Goal: Task Accomplishment & Management: Manage account settings

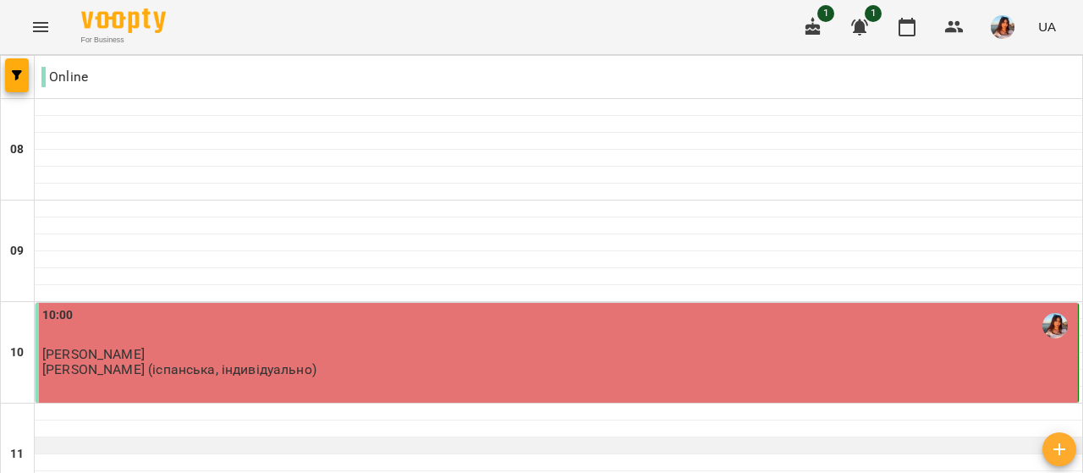
scroll to position [113, 0]
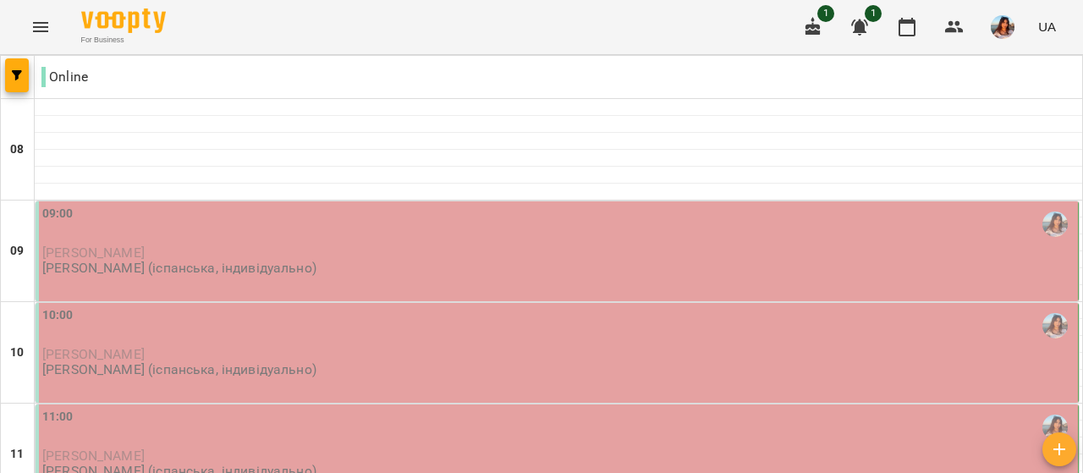
scroll to position [66, 0]
click at [362, 205] on div "09:00" at bounding box center [558, 224] width 1033 height 39
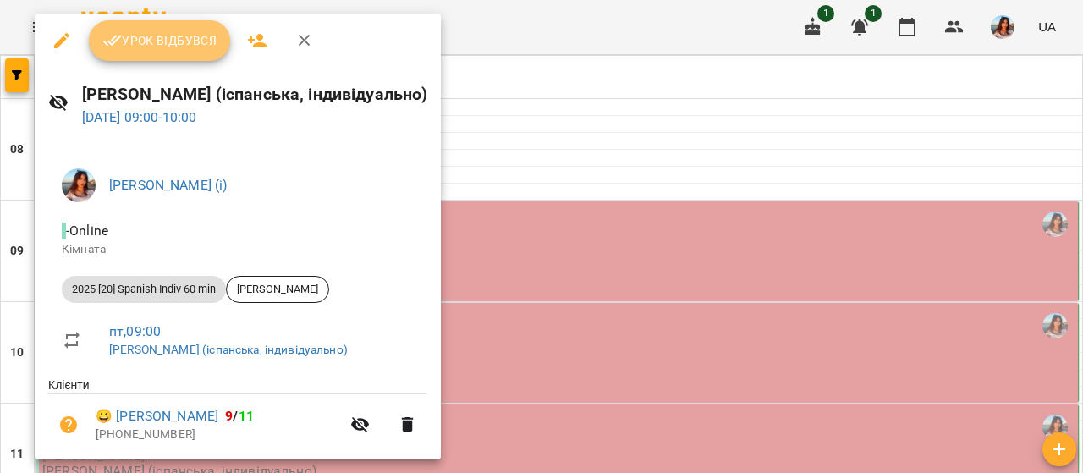
click at [146, 29] on button "Урок відбувся" at bounding box center [160, 40] width 142 height 41
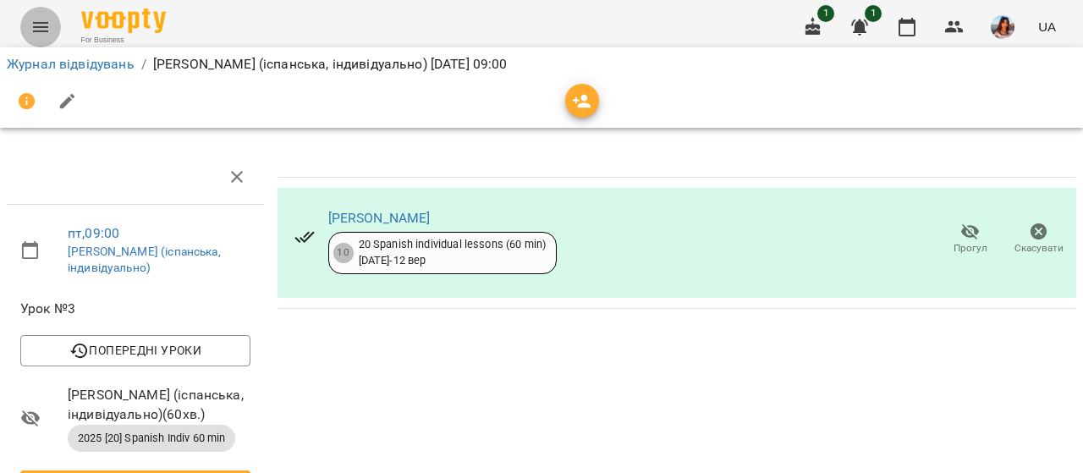
click at [43, 8] on button "Menu" at bounding box center [40, 27] width 41 height 41
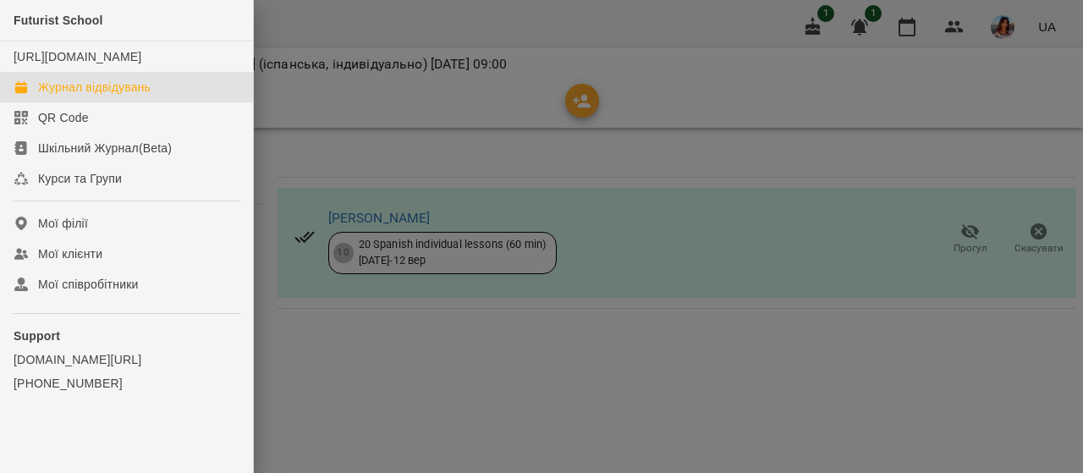
click at [89, 96] on div "Журнал відвідувань" at bounding box center [94, 87] width 113 height 17
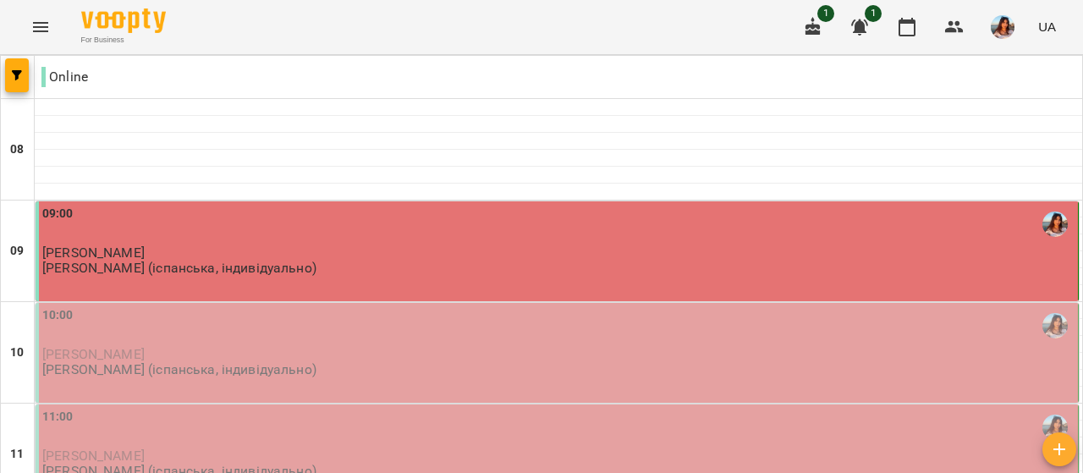
scroll to position [145, 0]
click at [365, 347] on p "[PERSON_NAME]" at bounding box center [558, 354] width 1033 height 14
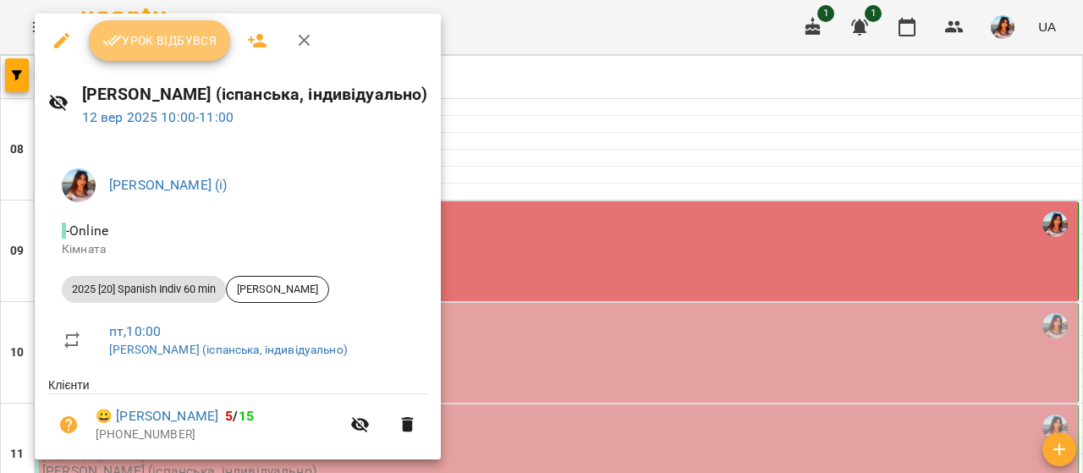
click at [185, 55] on button "Урок відбувся" at bounding box center [160, 40] width 142 height 41
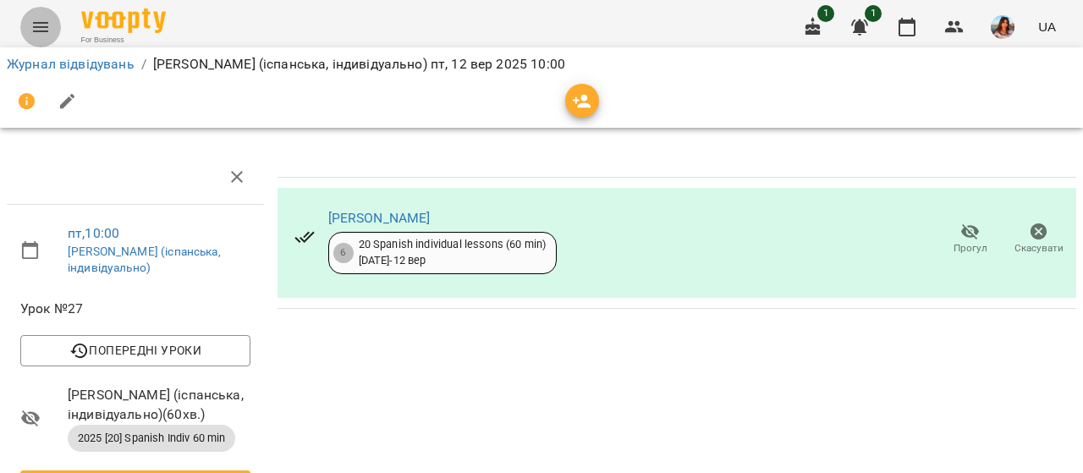
click at [58, 23] on button "Menu" at bounding box center [40, 27] width 41 height 41
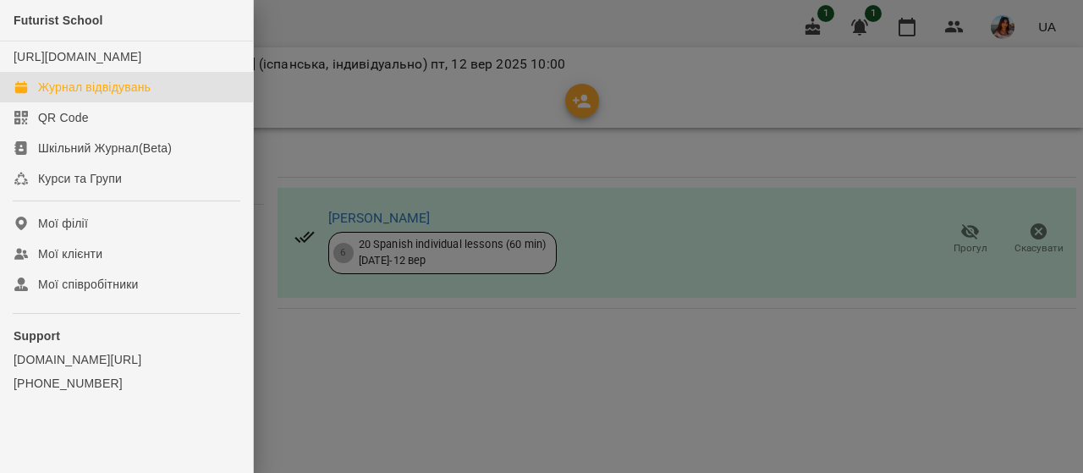
click at [103, 96] on div "Журнал відвідувань" at bounding box center [94, 87] width 113 height 17
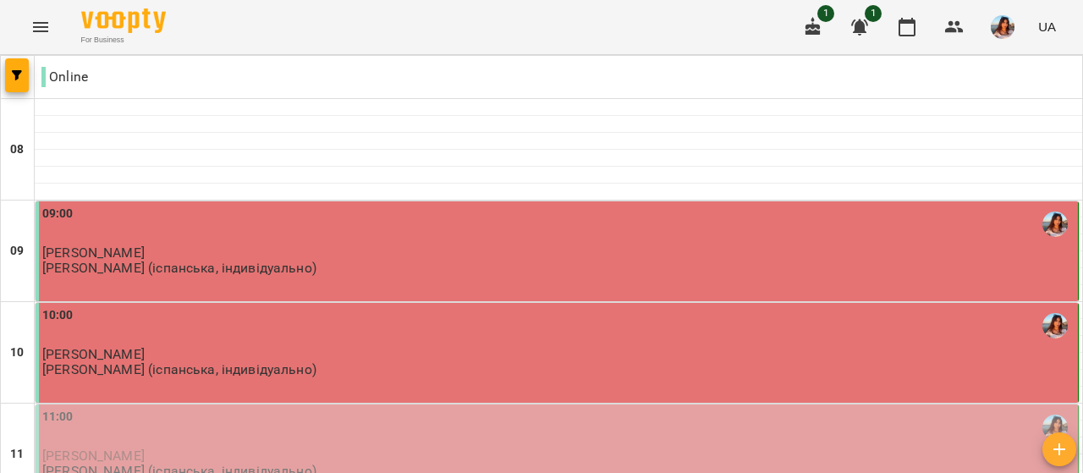
scroll to position [147, 0]
click at [353, 408] on div "11:00 [PERSON_NAME] [PERSON_NAME] (іспанська, індивідуально)" at bounding box center [558, 444] width 1033 height 72
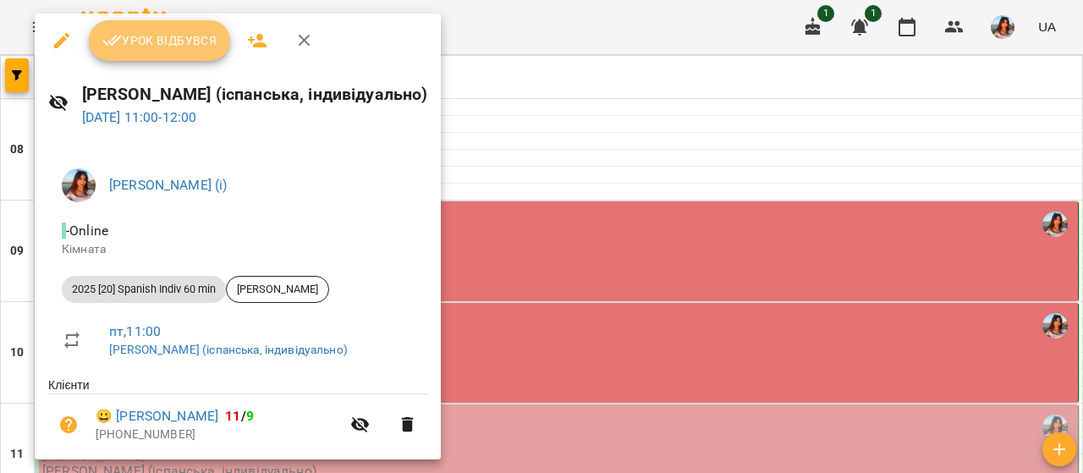
click at [151, 55] on button "Урок відбувся" at bounding box center [160, 40] width 142 height 41
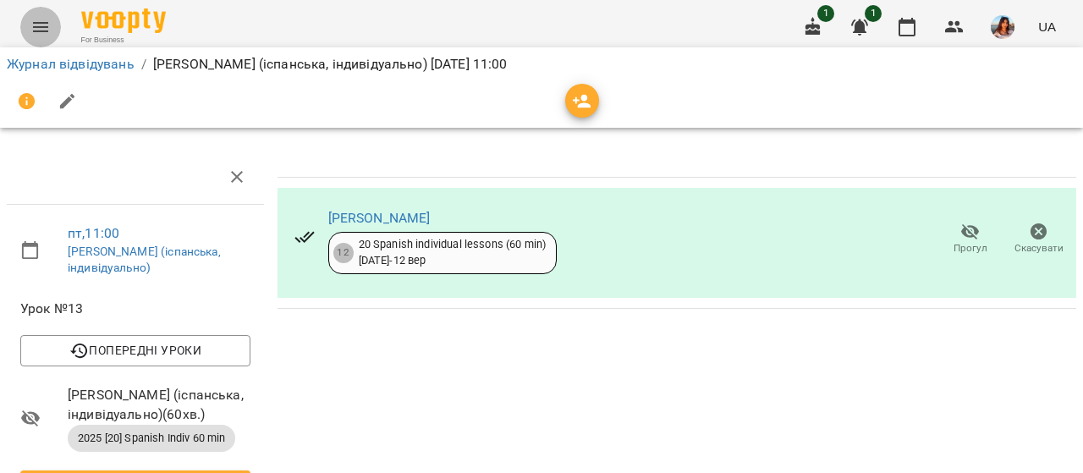
click at [44, 31] on icon "Menu" at bounding box center [40, 27] width 15 height 10
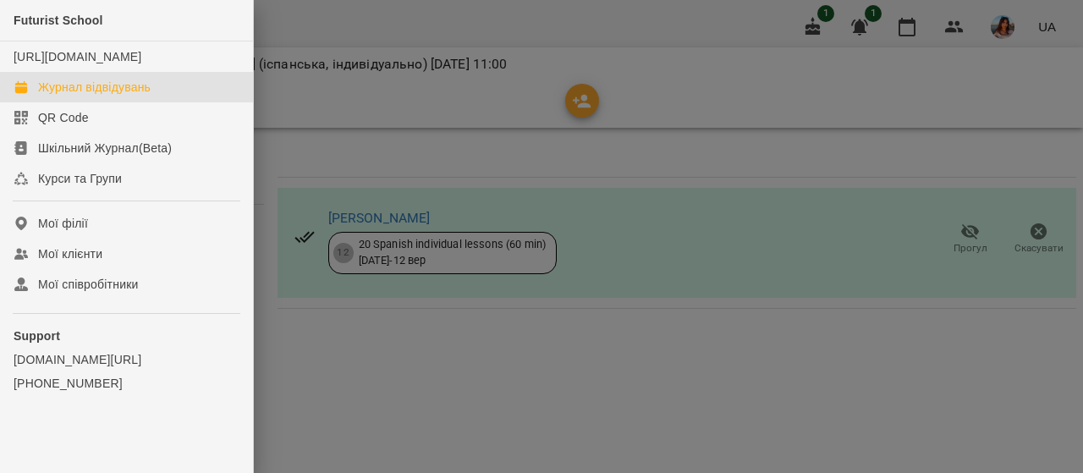
click at [117, 96] on div "Журнал відвідувань" at bounding box center [94, 87] width 113 height 17
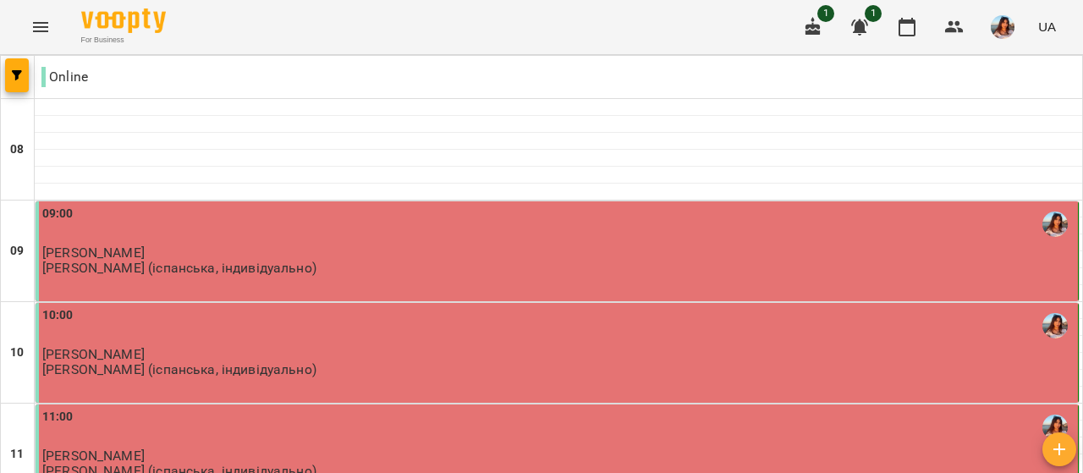
scroll to position [217, 0]
